Goal: Task Accomplishment & Management: Complete application form

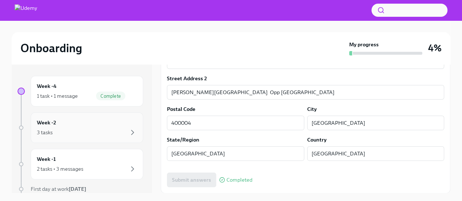
click at [100, 124] on div "Week -2 3 tasks" at bounding box center [87, 128] width 100 height 18
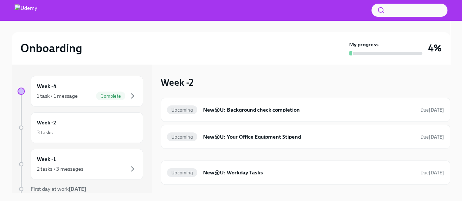
scroll to position [1, 0]
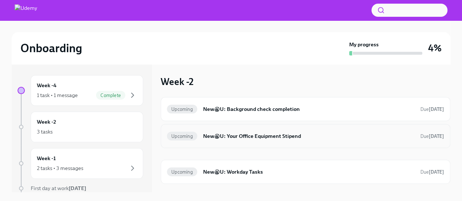
click at [274, 138] on h6 "New@U: Your Office Equipment Stipend" at bounding box center [308, 136] width 211 height 8
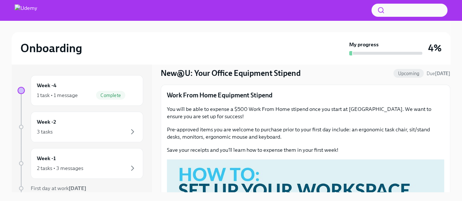
scroll to position [23, 0]
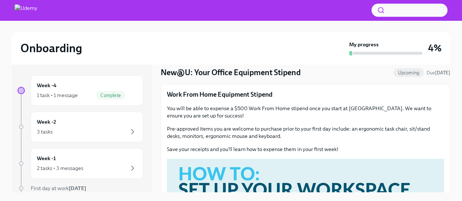
click at [353, 130] on p "Pre-approved items you are welcome to purchase prior to your first day include:…" at bounding box center [305, 132] width 277 height 15
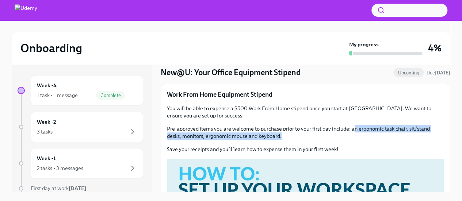
drag, startPoint x: 353, startPoint y: 130, endPoint x: 368, endPoint y: 134, distance: 15.5
click at [368, 134] on p "Pre-approved items you are welcome to purchase prior to your first day include:…" at bounding box center [305, 132] width 277 height 15
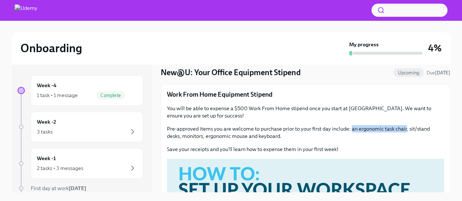
drag, startPoint x: 351, startPoint y: 128, endPoint x: 406, endPoint y: 128, distance: 54.8
click at [406, 128] on p "Pre-approved items you are welcome to purchase prior to your first day include:…" at bounding box center [305, 132] width 277 height 15
copy p "an ergonomic task chair"
click at [410, 129] on p "Pre-approved items you are welcome to purchase prior to your first day include:…" at bounding box center [305, 132] width 277 height 15
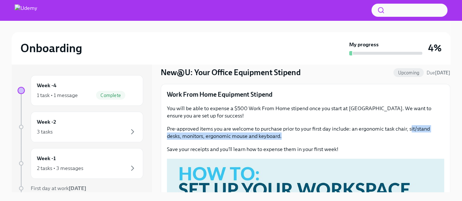
drag, startPoint x: 410, startPoint y: 129, endPoint x: 422, endPoint y: 135, distance: 13.1
click at [422, 135] on p "Pre-approved items you are welcome to purchase prior to your first day include:…" at bounding box center [305, 132] width 277 height 15
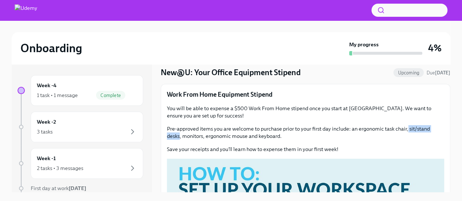
drag, startPoint x: 408, startPoint y: 128, endPoint x: 179, endPoint y: 138, distance: 229.1
click at [179, 138] on p "Pre-approved items you are welcome to purchase prior to your first day include:…" at bounding box center [305, 132] width 277 height 15
click at [204, 147] on p "Save your receipts and you'll learn how to expense them in your first week!" at bounding box center [305, 149] width 277 height 7
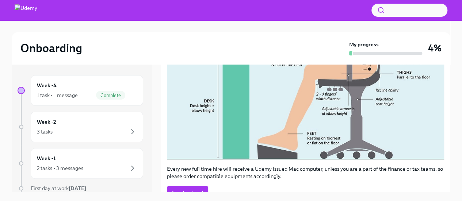
scroll to position [304, 0]
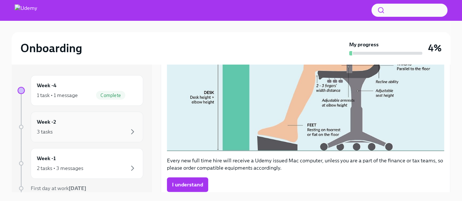
click at [70, 133] on div "3 tasks" at bounding box center [87, 131] width 100 height 9
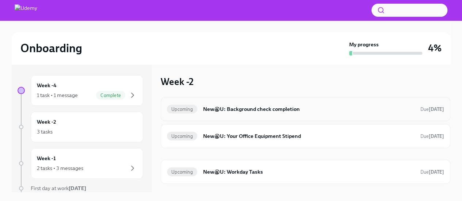
click at [291, 105] on h6 "New@U: Background check completion" at bounding box center [308, 109] width 211 height 8
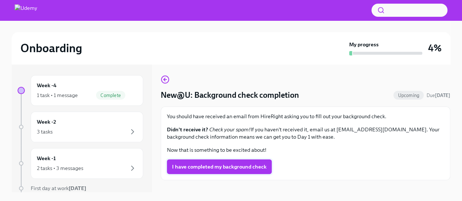
click at [253, 165] on span "I have completed my background check" at bounding box center [219, 166] width 95 height 7
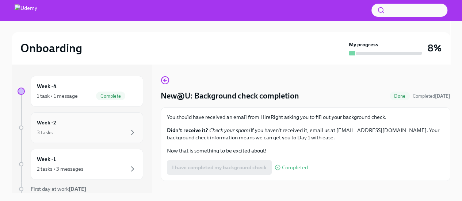
click at [122, 119] on div "Week -2 3 tasks" at bounding box center [87, 128] width 100 height 18
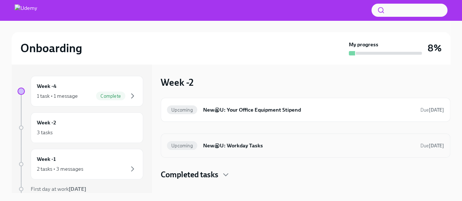
click at [284, 146] on h6 "New@U: Workday Tasks" at bounding box center [308, 146] width 211 height 8
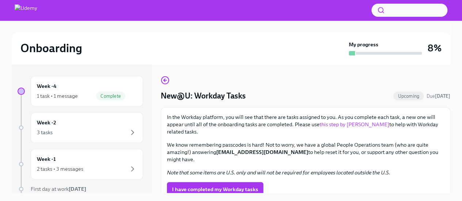
scroll to position [2, 0]
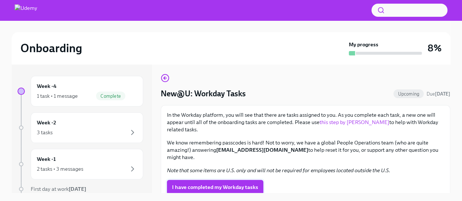
click at [231, 184] on span "I have completed my Workday tasks" at bounding box center [215, 187] width 86 height 7
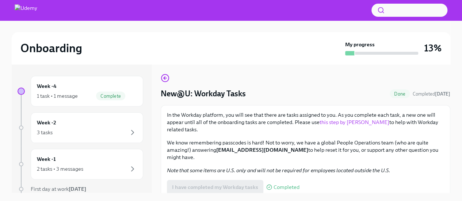
scroll to position [12, 0]
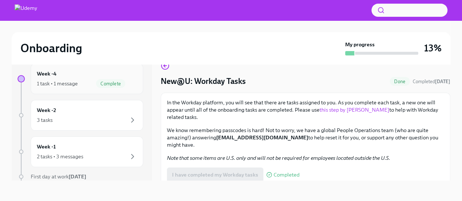
click at [96, 87] on div "Complete" at bounding box center [110, 83] width 29 height 9
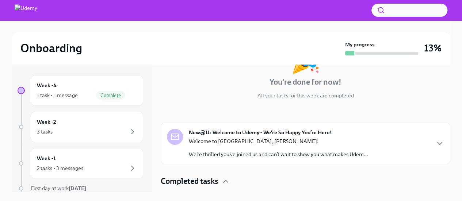
scroll to position [84, 0]
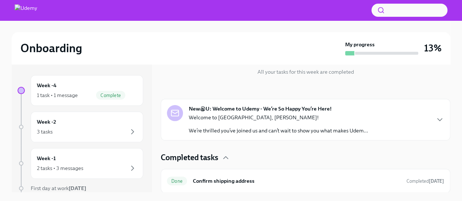
click at [298, 120] on p "Welcome to [GEOGRAPHIC_DATA], [PERSON_NAME]!" at bounding box center [278, 117] width 179 height 7
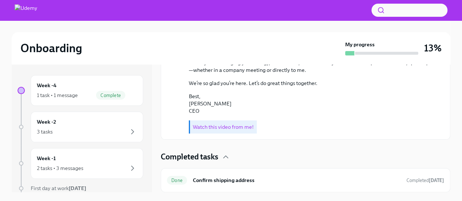
scroll to position [308, 0]
click at [233, 130] on link "Watch this video from me!" at bounding box center [223, 127] width 61 height 7
click at [89, 122] on div "Week -2 3 tasks" at bounding box center [87, 127] width 100 height 18
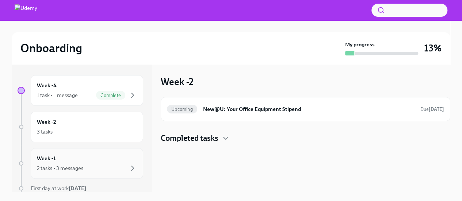
click at [69, 154] on div "Week -1 2 tasks • 3 messages" at bounding box center [87, 163] width 100 height 18
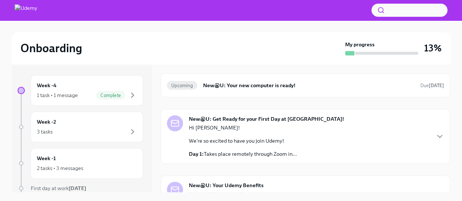
scroll to position [84, 0]
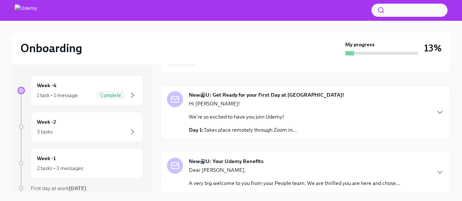
click at [348, 118] on div "New@U: Get Ready for your First Day at [GEOGRAPHIC_DATA]! Hi [PERSON_NAME]! We'…" at bounding box center [305, 112] width 277 height 42
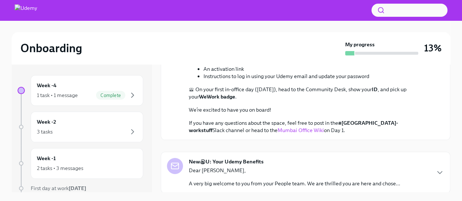
scroll to position [280, 0]
drag, startPoint x: 348, startPoint y: 141, endPoint x: 411, endPoint y: 154, distance: 64.1
click at [411, 47] on p "You are geo’d to our [GEOGRAPHIC_DATA] WeWork Co-Working office , located at [S…" at bounding box center [310, 43] width 243 height 7
copy p "[GEOGRAPHIC_DATA], [STREET_ADDRESS]"
click at [177, 88] on div "[DATE] Hi [PERSON_NAME]! We're so excited to have you join Udemy! Day 1: Takes …" at bounding box center [305, 24] width 277 height 220
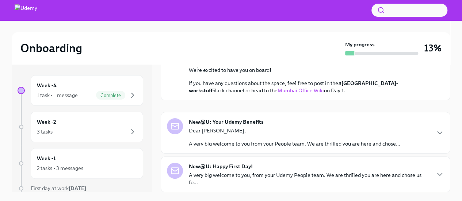
scroll to position [426, 0]
